Goal: Information Seeking & Learning: Learn about a topic

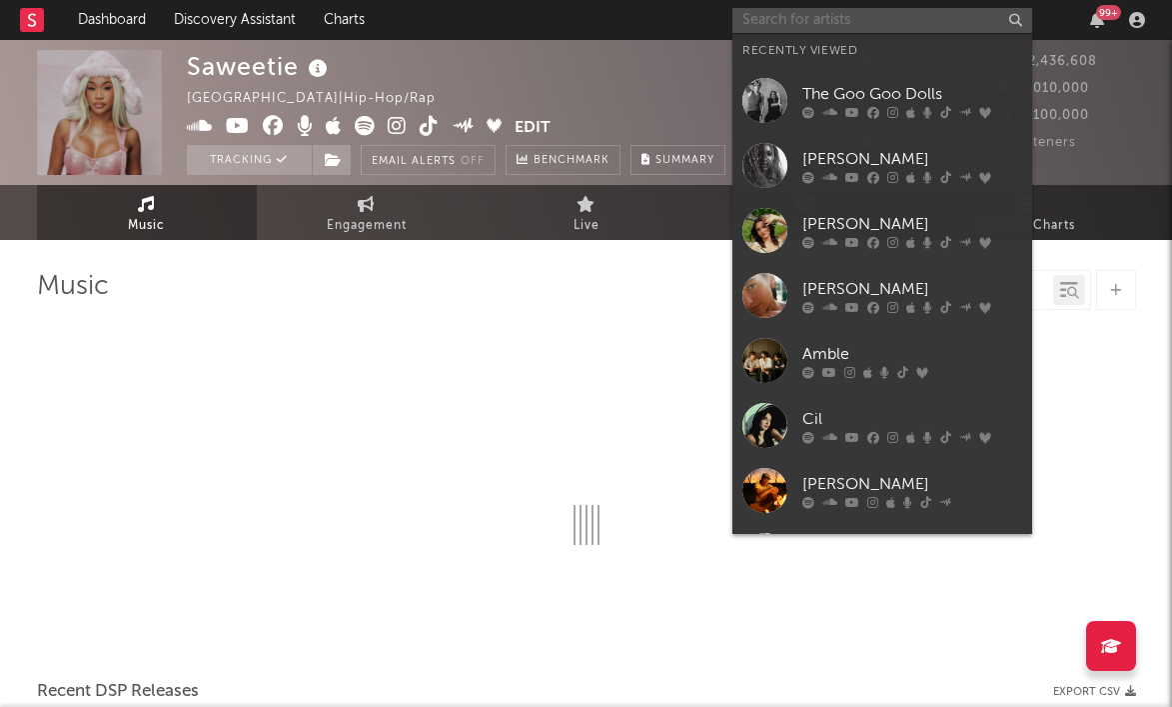
click at [872, 24] on input "text" at bounding box center [883, 20] width 300 height 25
click at [802, 21] on input "text" at bounding box center [883, 20] width 300 height 25
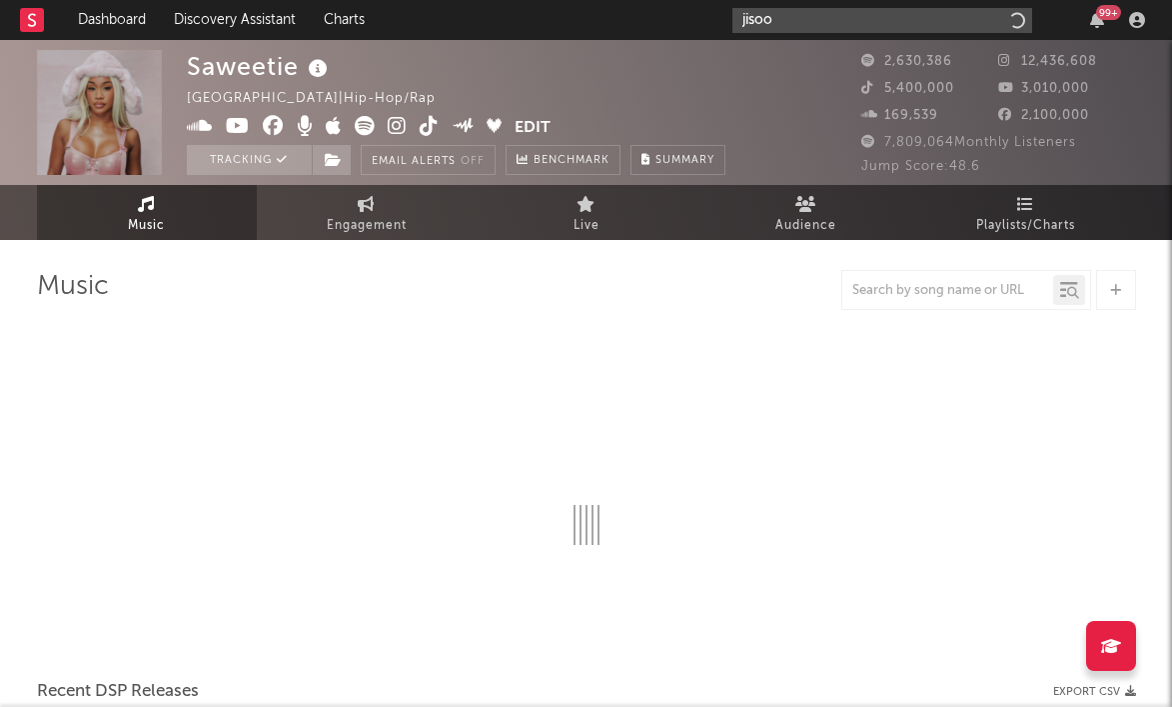
type input "jisoo"
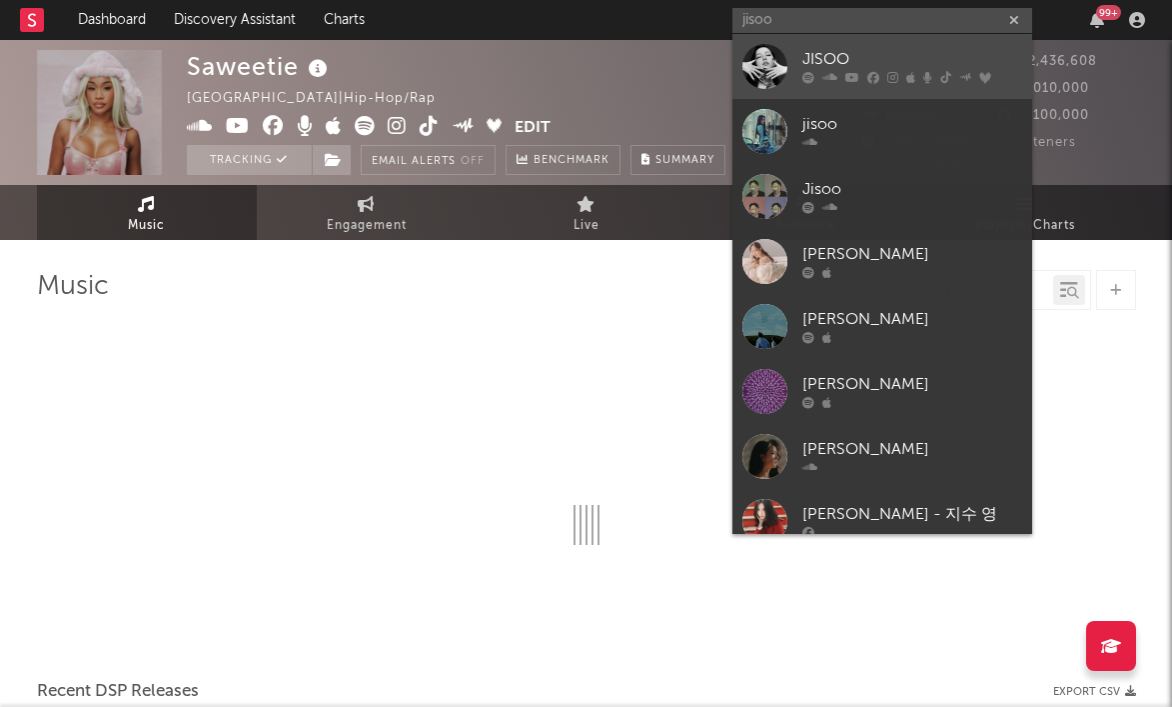
click at [821, 61] on div "JISOO" at bounding box center [913, 60] width 220 height 24
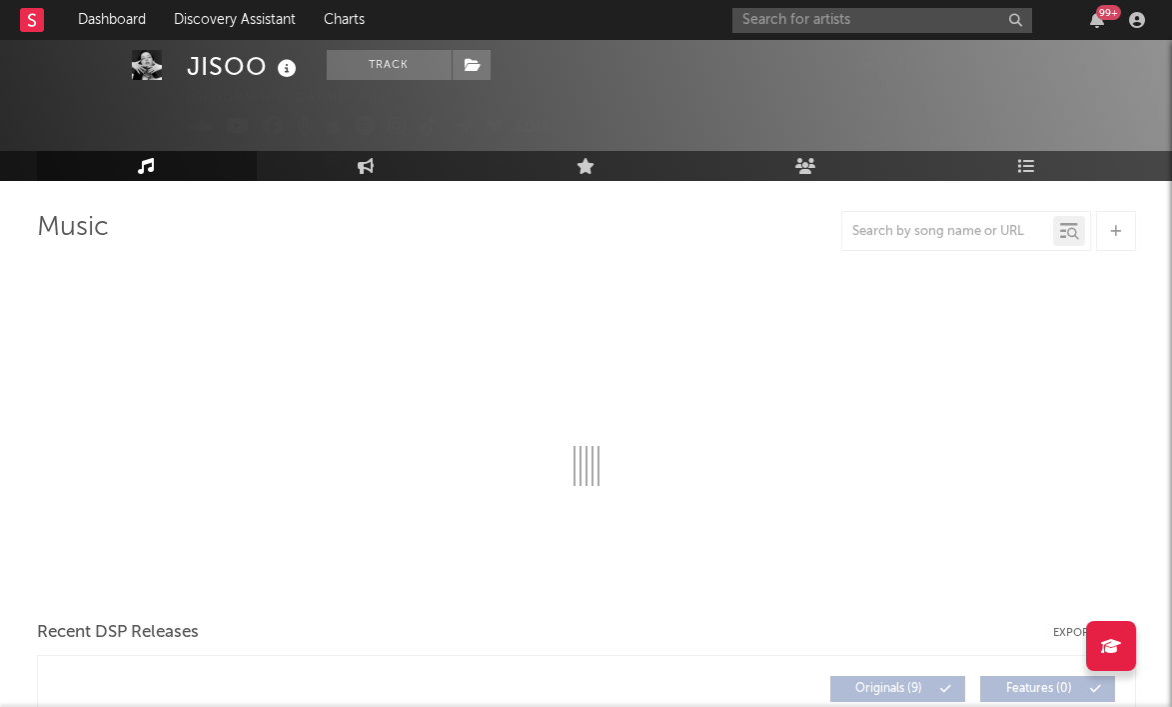
select select "6m"
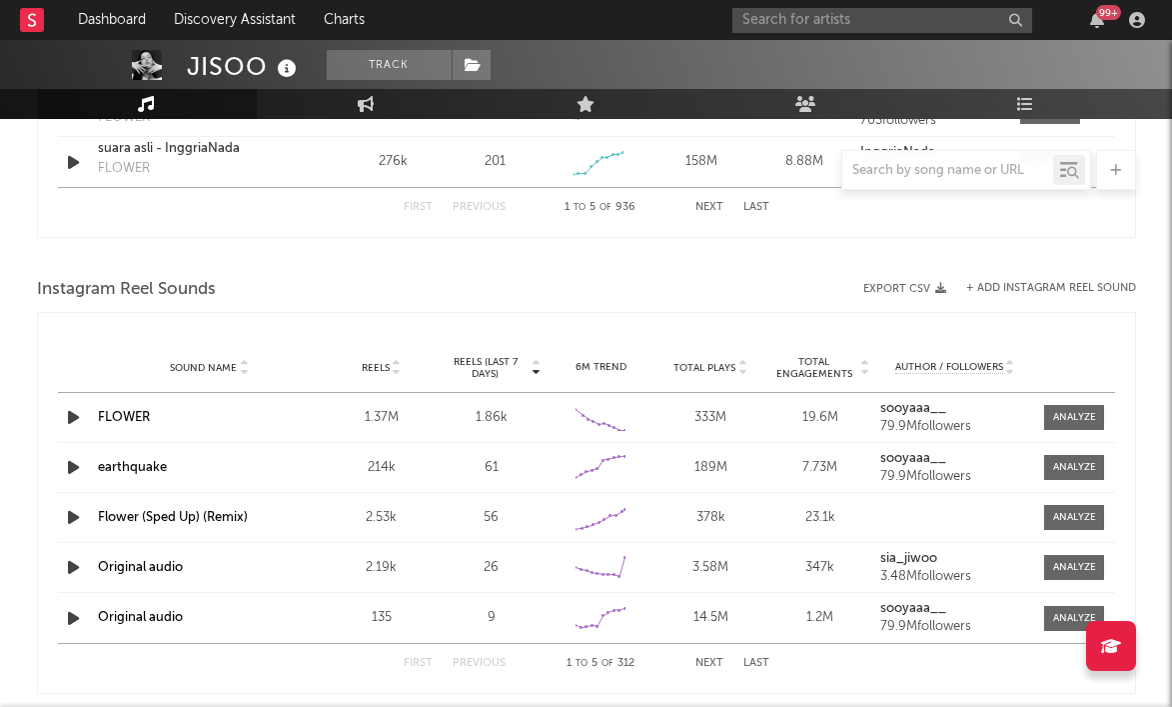
scroll to position [1696, 0]
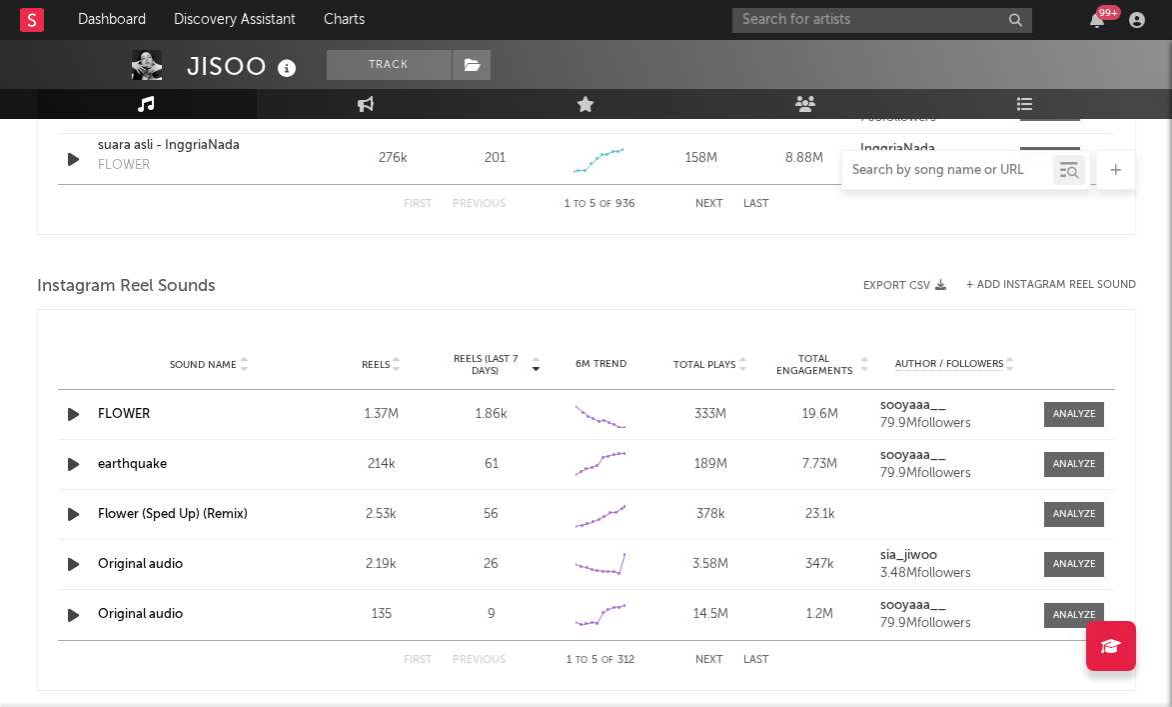
click at [903, 171] on input "text" at bounding box center [948, 171] width 211 height 16
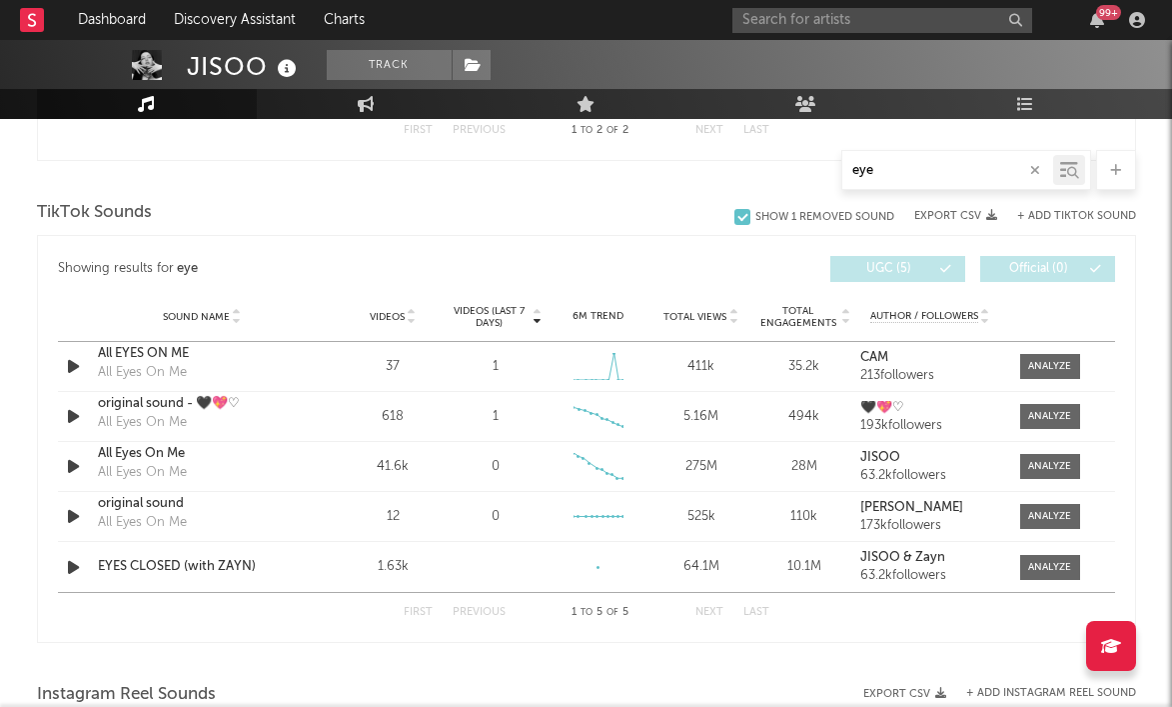
scroll to position [1039, 0]
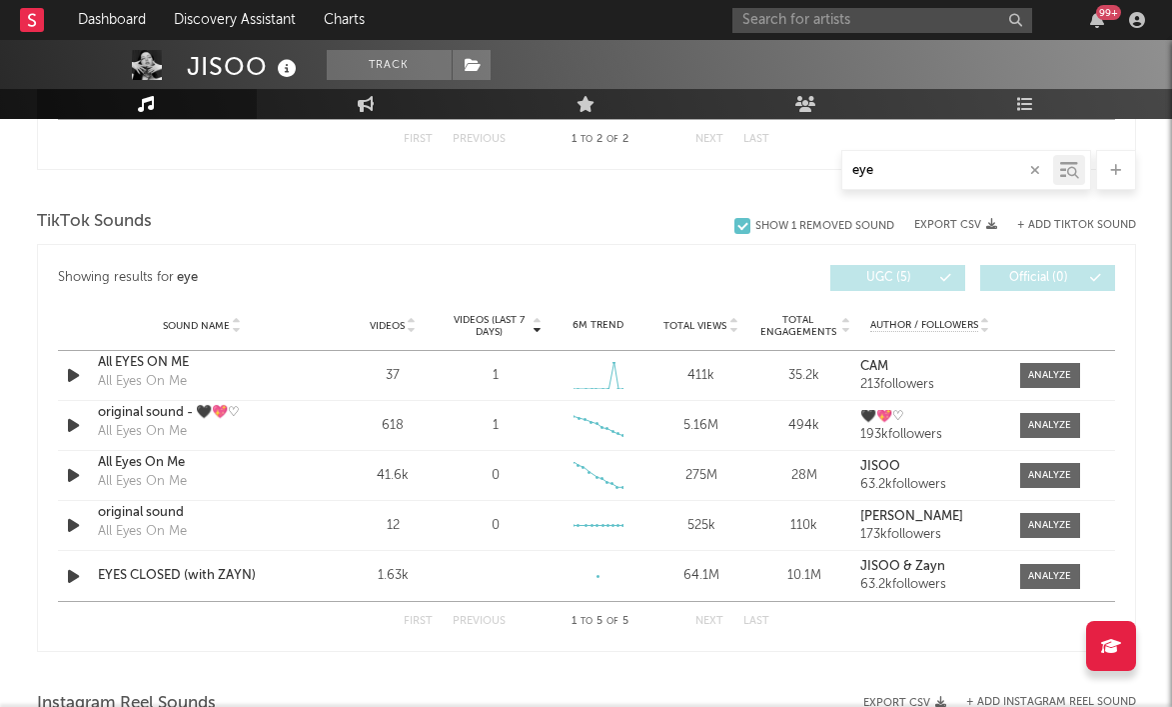
type input "eye"
